Goal: Information Seeking & Learning: Learn about a topic

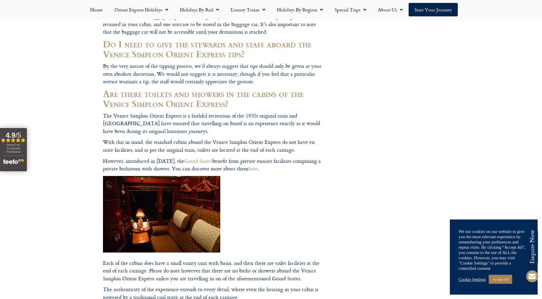
scroll to position [1496, 0]
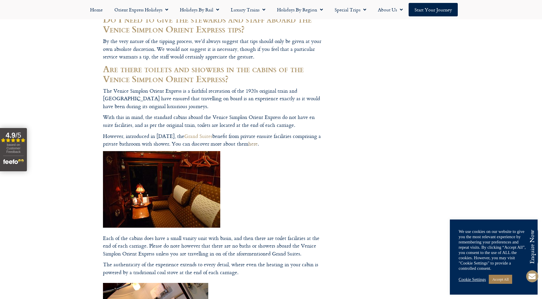
click at [252, 140] on link "here" at bounding box center [252, 144] width 9 height 8
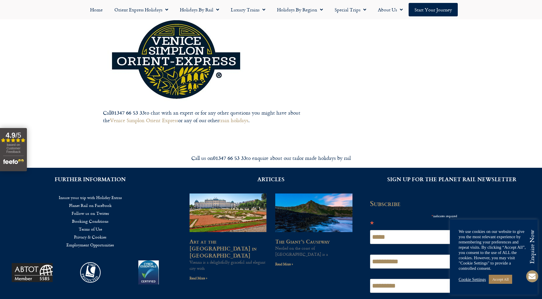
scroll to position [2305, 0]
